Goal: Navigation & Orientation: Go to known website

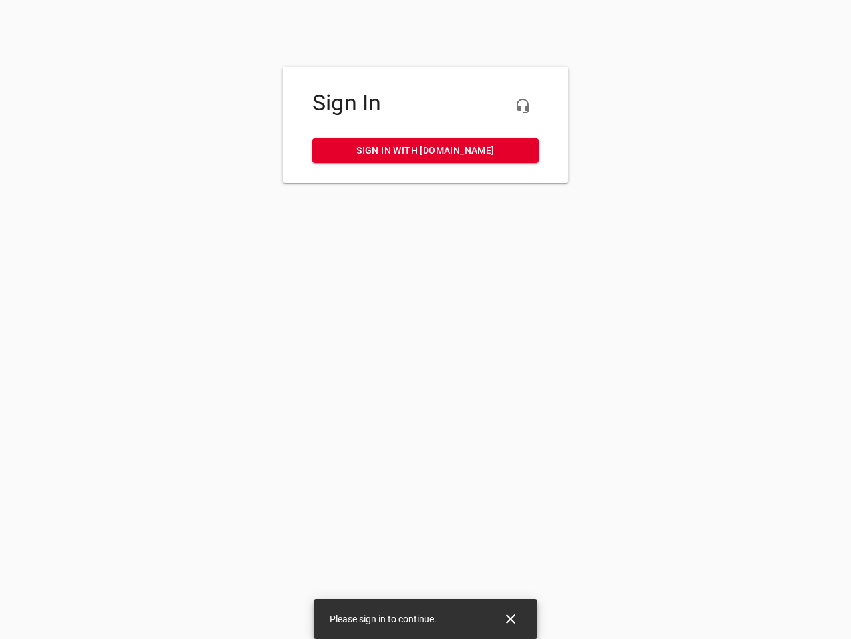
click at [523, 106] on icon "button" at bounding box center [523, 106] width 16 height 16
click at [511, 619] on icon "Close" at bounding box center [510, 618] width 9 height 9
